Goal: Navigation & Orientation: Find specific page/section

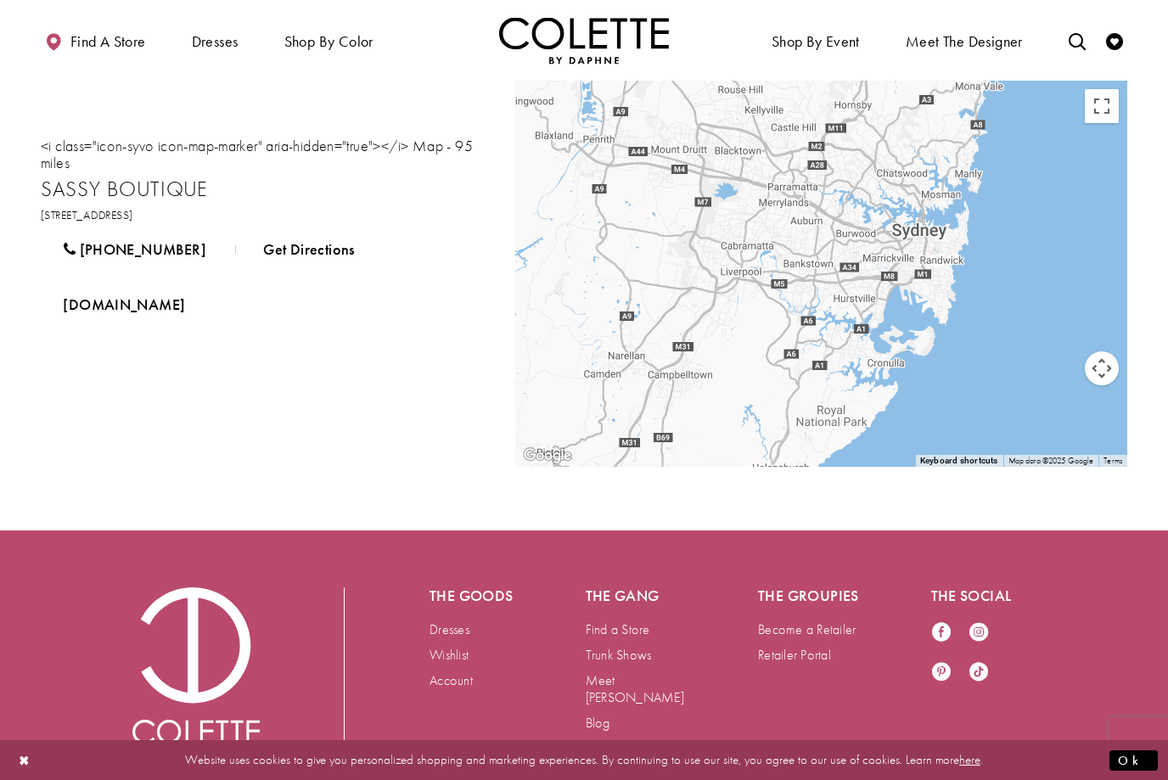
click at [0, 0] on span "NECKLINES" at bounding box center [0, 0] width 0 height 0
click at [0, 0] on span "HALTER NECKLINE" at bounding box center [0, 0] width 0 height 0
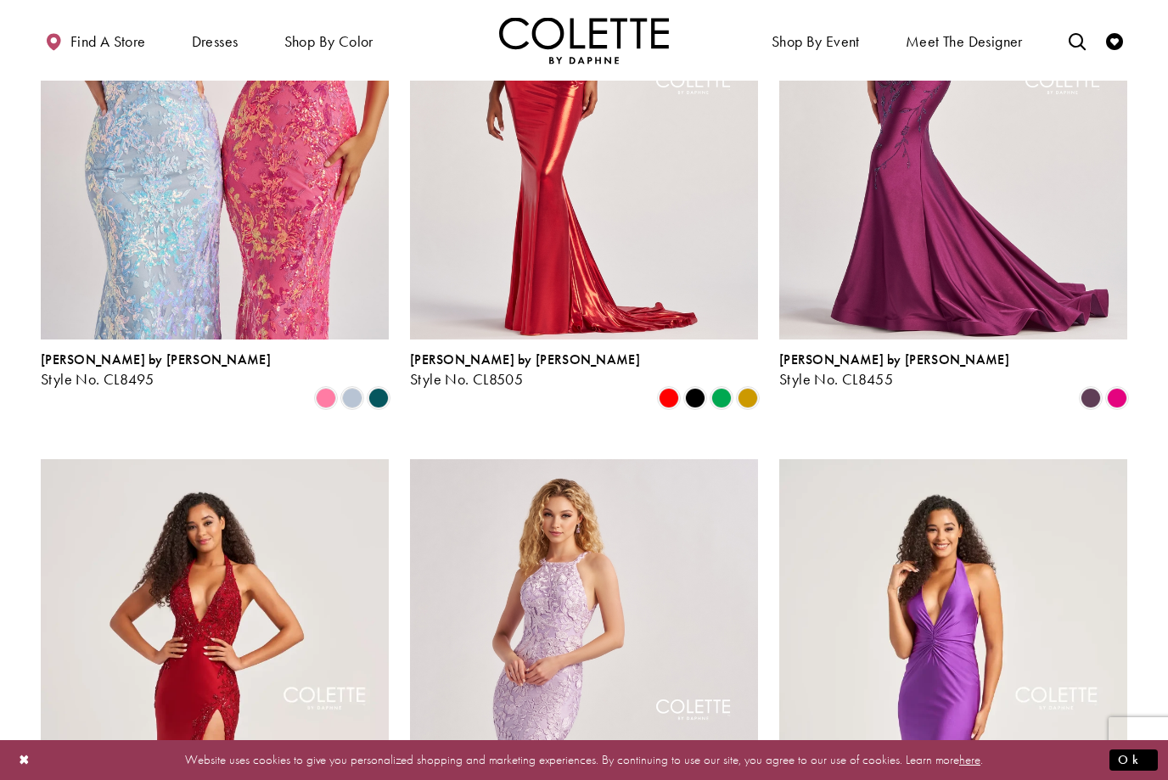
scroll to position [309, 0]
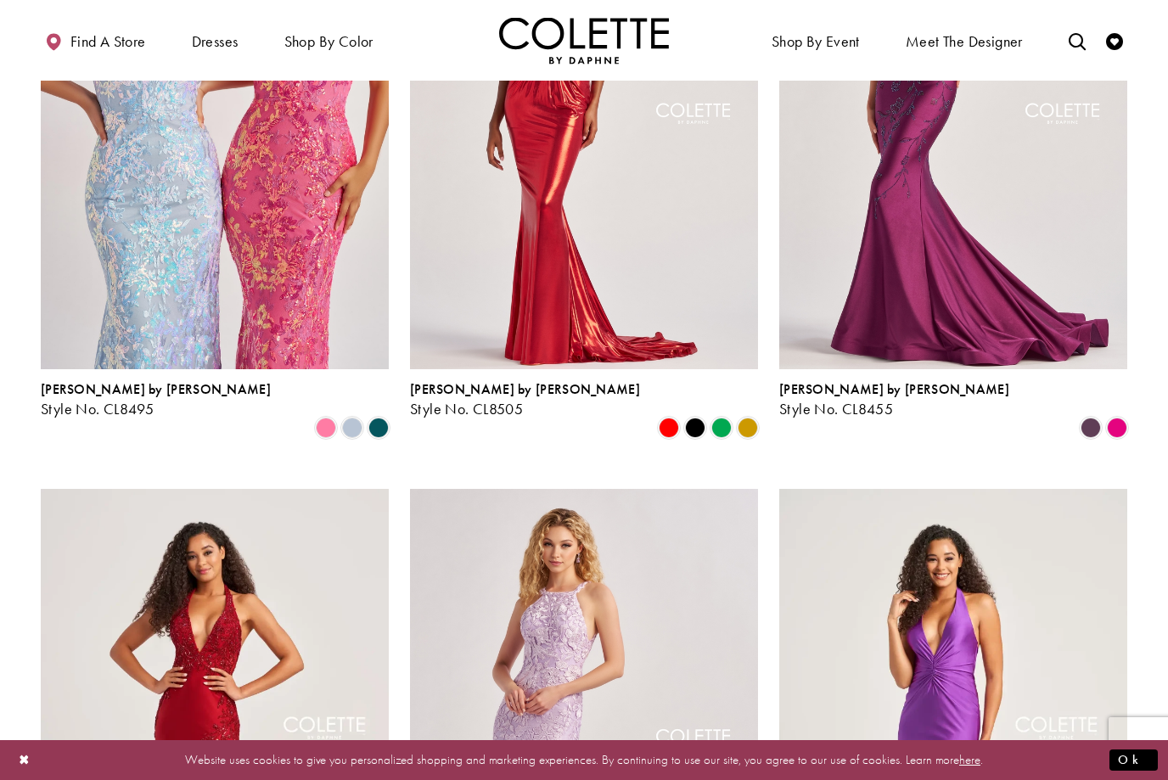
click at [0, 0] on div "Primary block" at bounding box center [0, 0] width 0 height 0
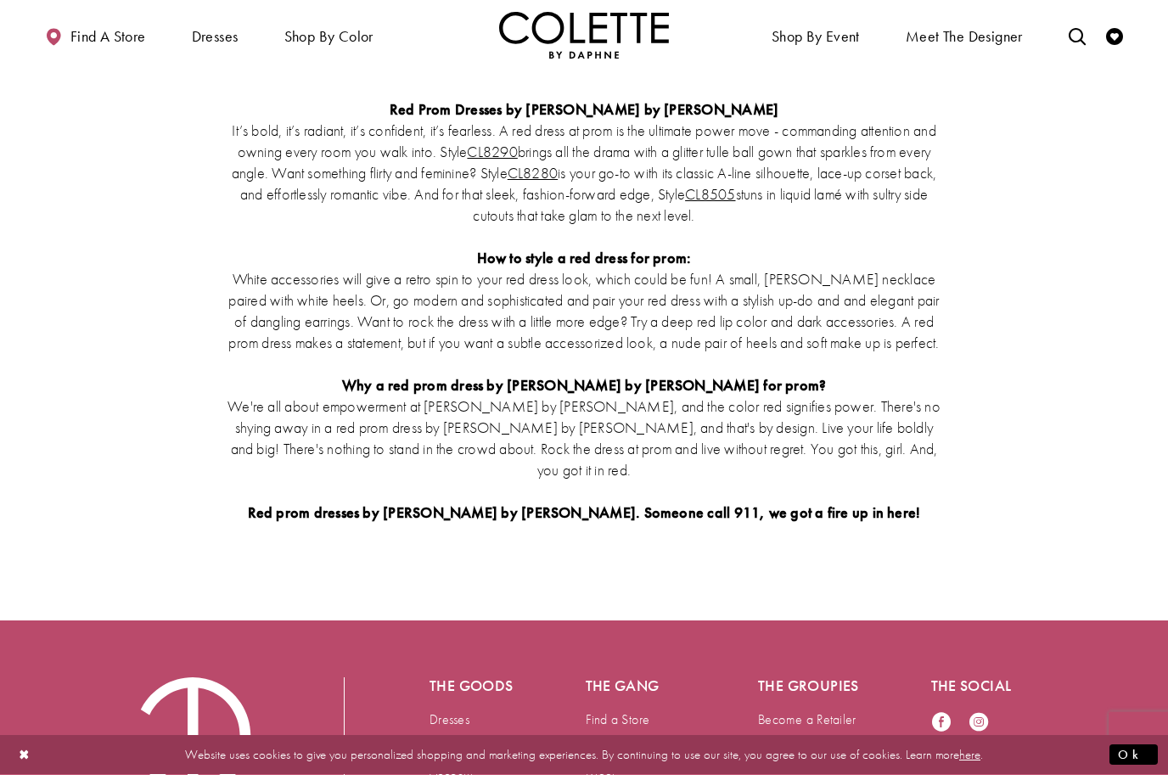
scroll to position [2774, 0]
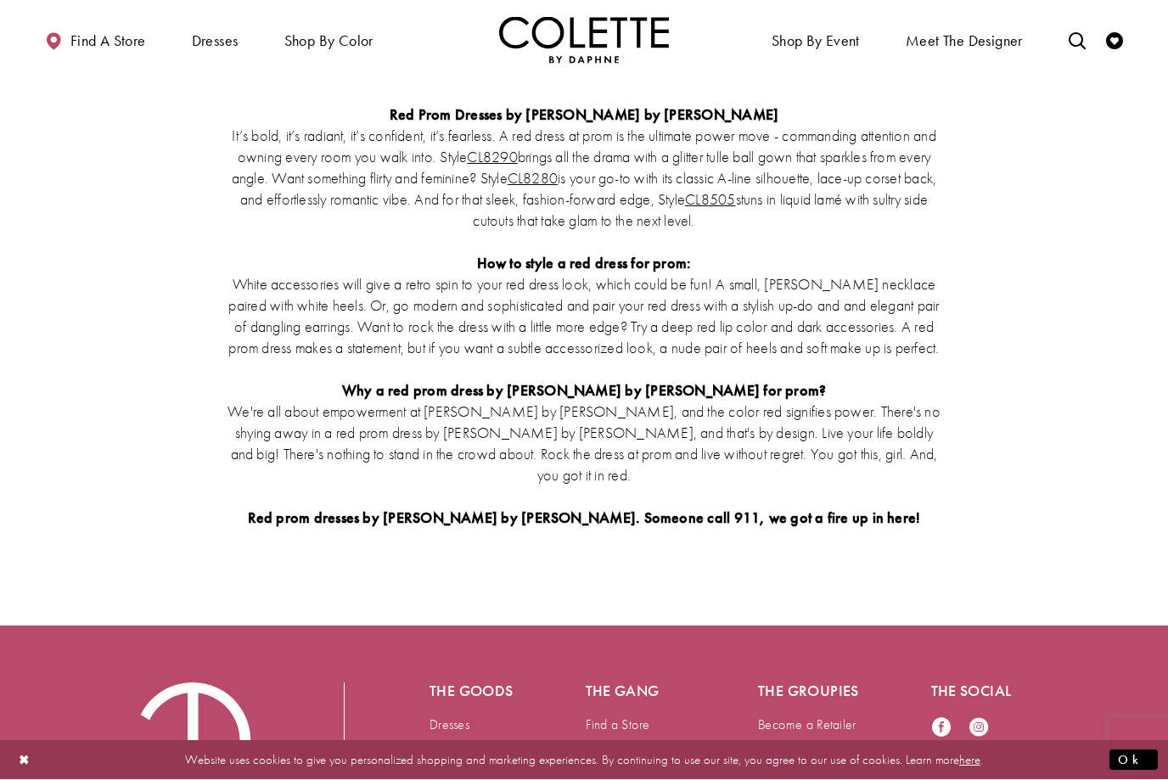
click at [622, 716] on link "Find a Store" at bounding box center [618, 725] width 64 height 18
